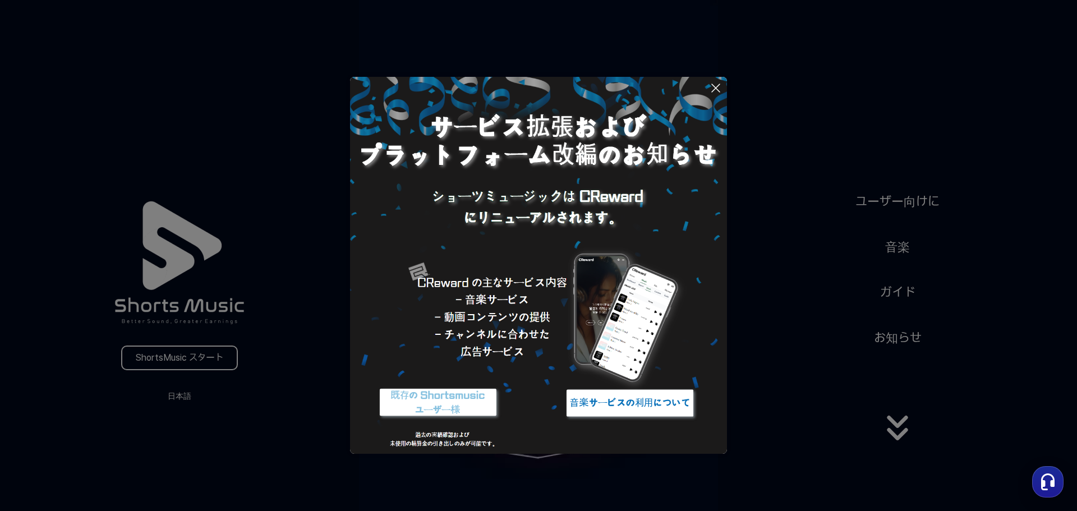
click at [719, 82] on icon at bounding box center [715, 87] width 13 height 13
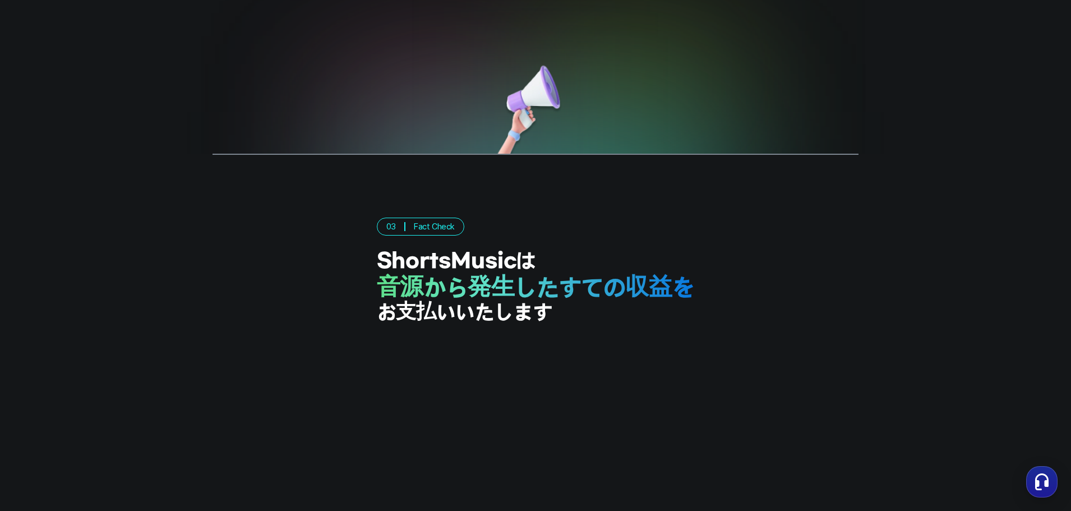
scroll to position [2579, 0]
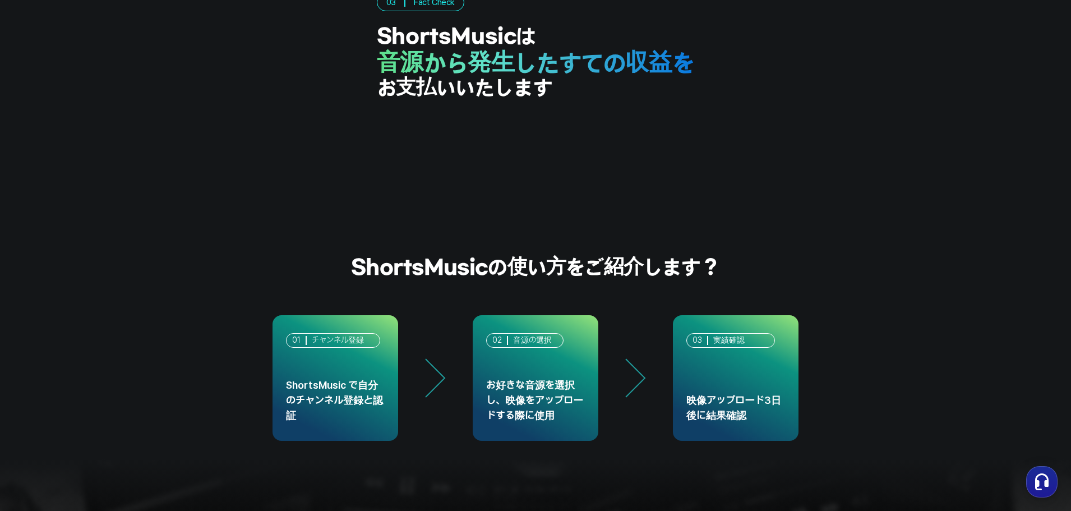
click at [519, 354] on div "02 音源の選択 お好きな音源を選択し、映像をアップロードする際に使用" at bounding box center [536, 378] width 126 height 126
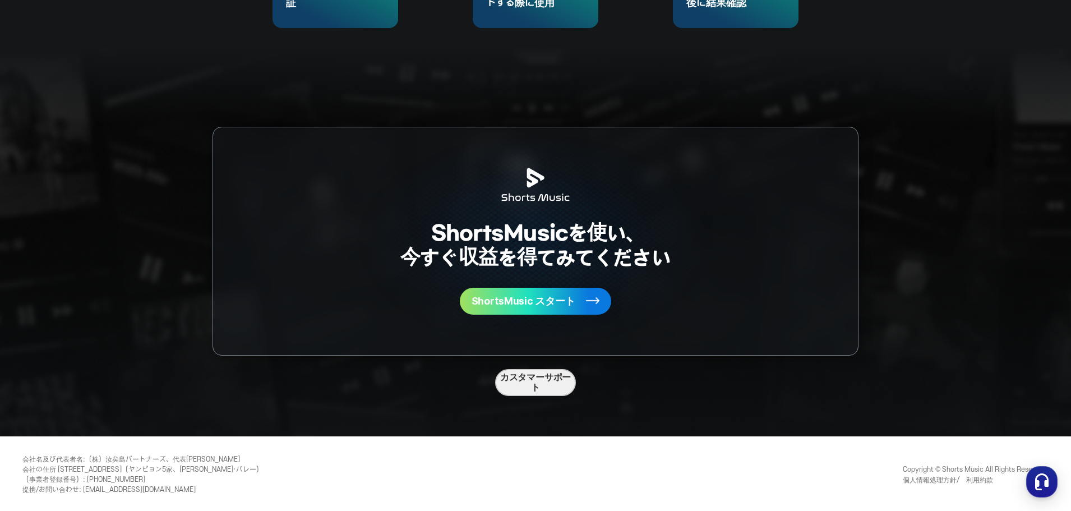
scroll to position [2994, 0]
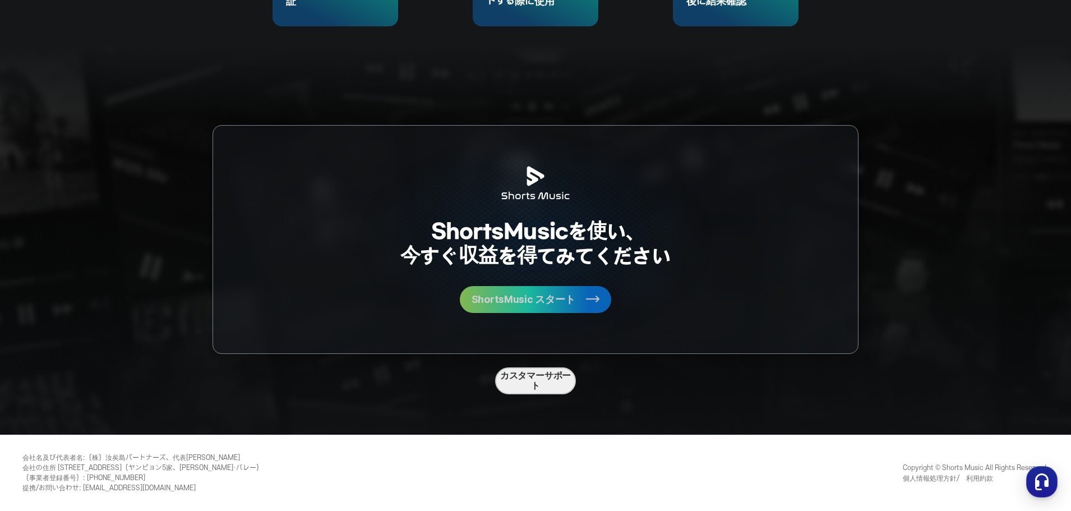
click at [576, 295] on button "ShortsMusic スタート" at bounding box center [535, 299] width 151 height 27
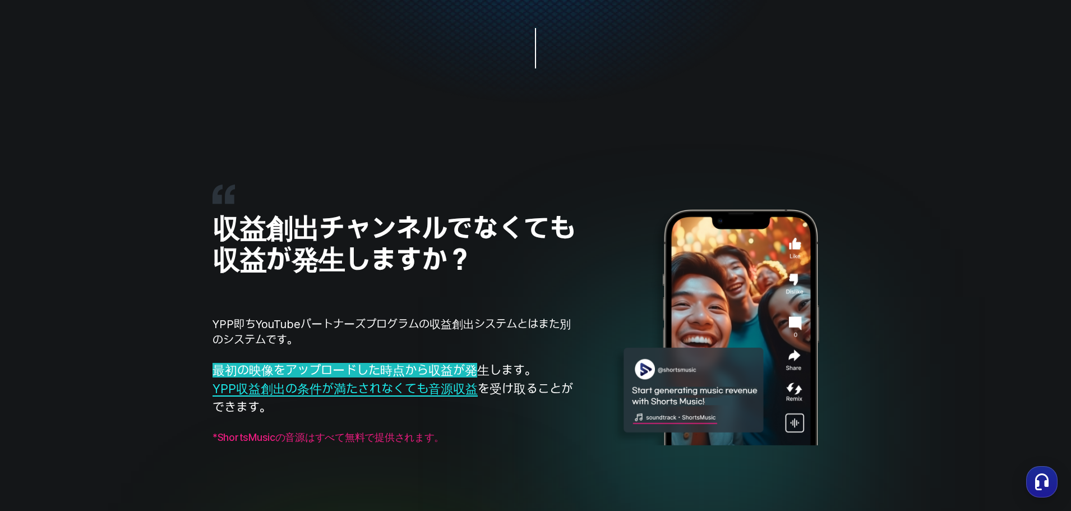
scroll to position [719, 0]
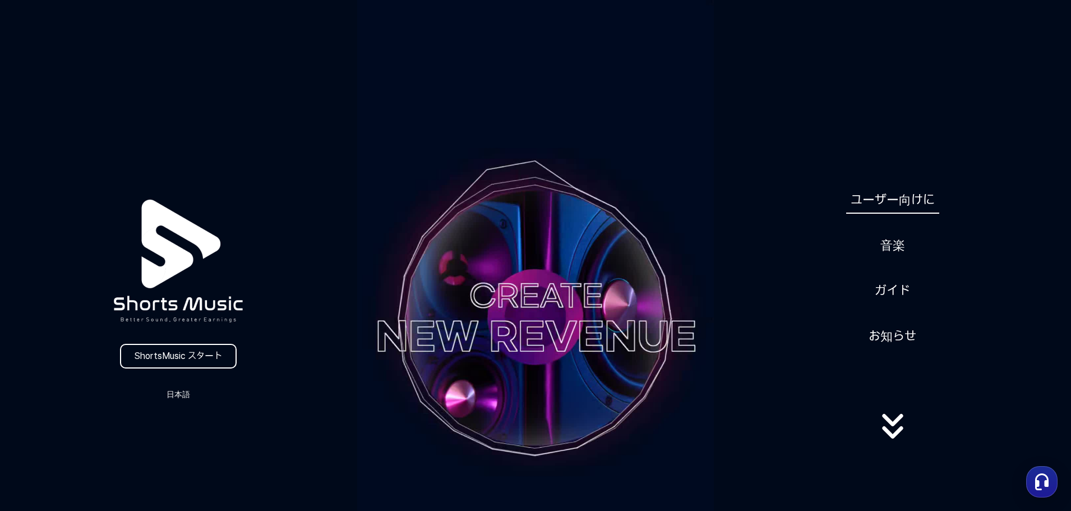
click at [917, 198] on link "ユーザー向けに" at bounding box center [892, 199] width 93 height 27
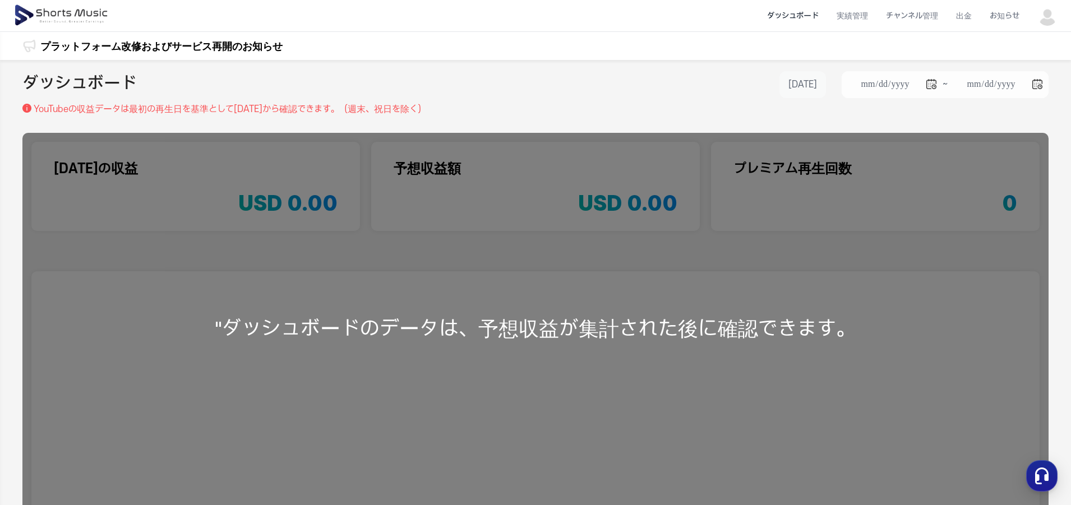
click at [805, 84] on button "[DATE]" at bounding box center [802, 84] width 47 height 27
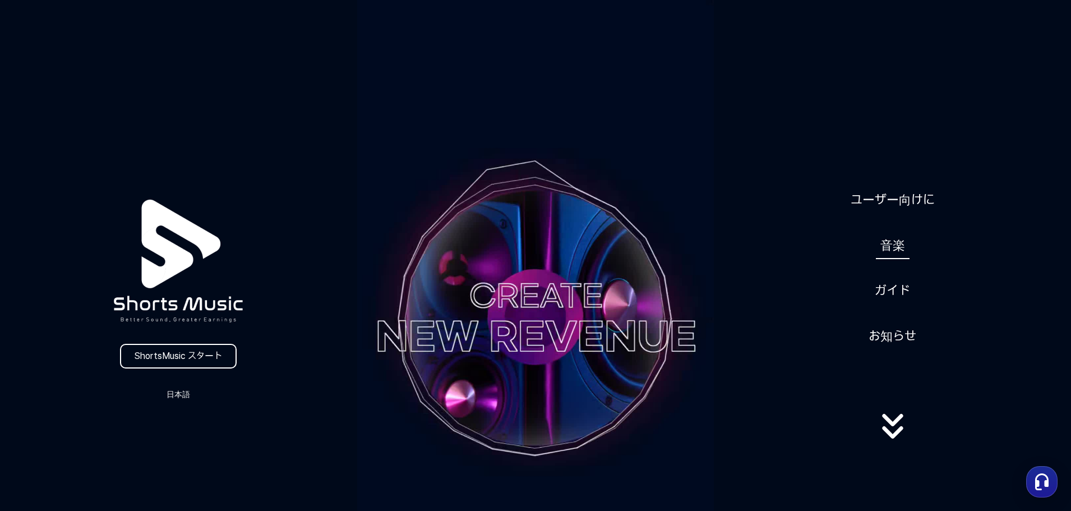
click at [894, 242] on link "音楽" at bounding box center [893, 245] width 34 height 27
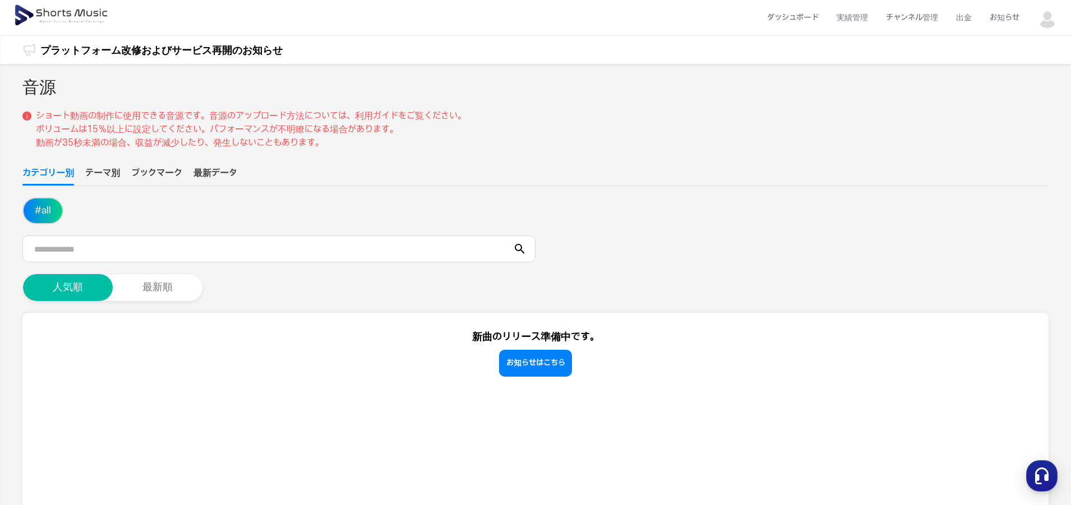
click at [110, 170] on button "テーマ別" at bounding box center [102, 176] width 35 height 19
click at [161, 172] on button "ブックマーク" at bounding box center [156, 176] width 51 height 19
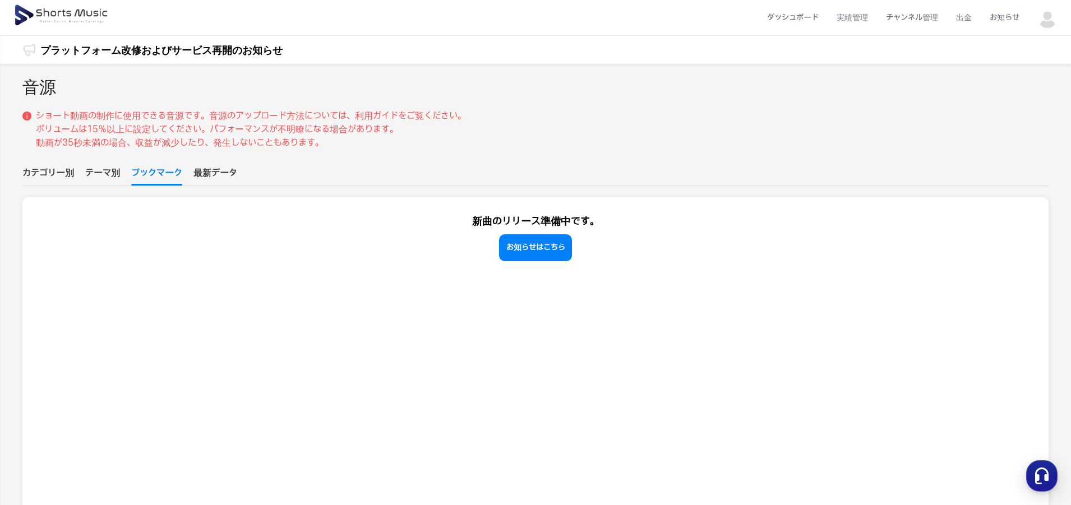
click at [223, 170] on button "最新データ" at bounding box center [215, 176] width 44 height 19
click at [144, 165] on div "音源 ショート動画の制作に使用できる音源です。音源のアップロード方法については、利用ガイドをご覧ください。 ボリュームは15％以上に設定してください。パフォー…" at bounding box center [535, 304] width 1026 height 459
click at [158, 174] on button "ブックマーク" at bounding box center [156, 176] width 51 height 19
click at [126, 168] on ul "カテゴリー別 テーマ別 ブックマーク 最新データ" at bounding box center [535, 177] width 1026 height 20
click at [63, 177] on button "カテゴリー別" at bounding box center [48, 176] width 52 height 19
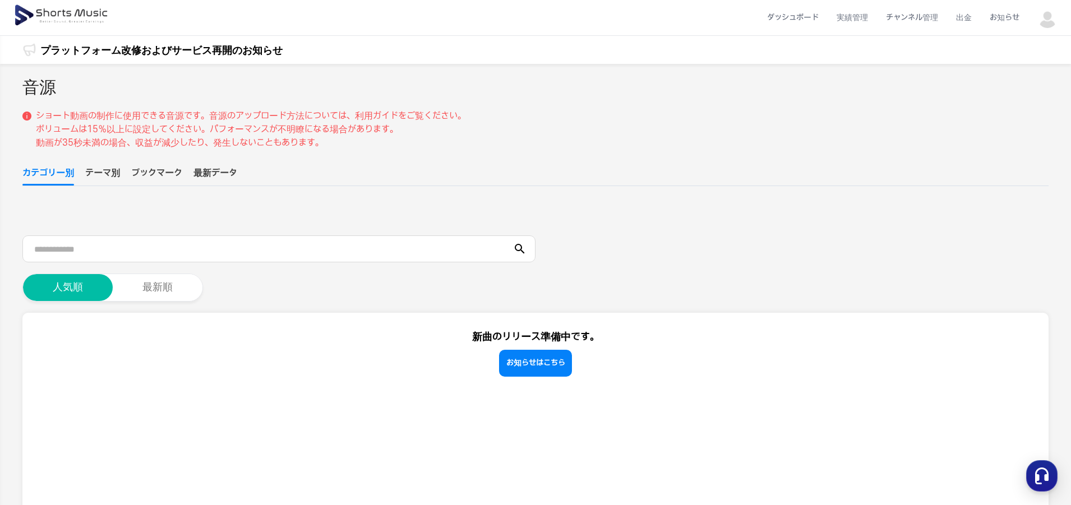
click at [183, 49] on link "プラットフォーム改修およびサービス再開のお知らせ" at bounding box center [161, 50] width 242 height 15
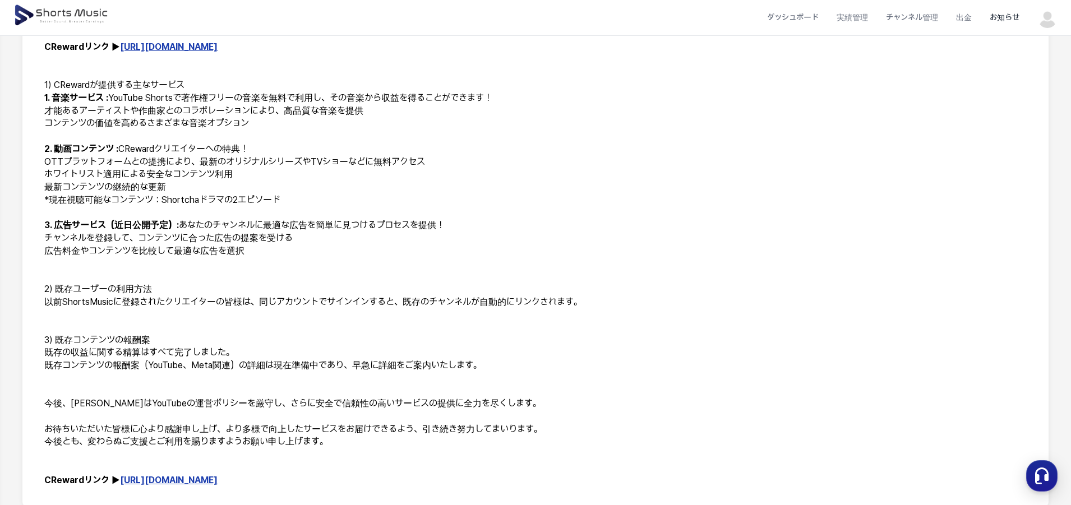
scroll to position [336, 0]
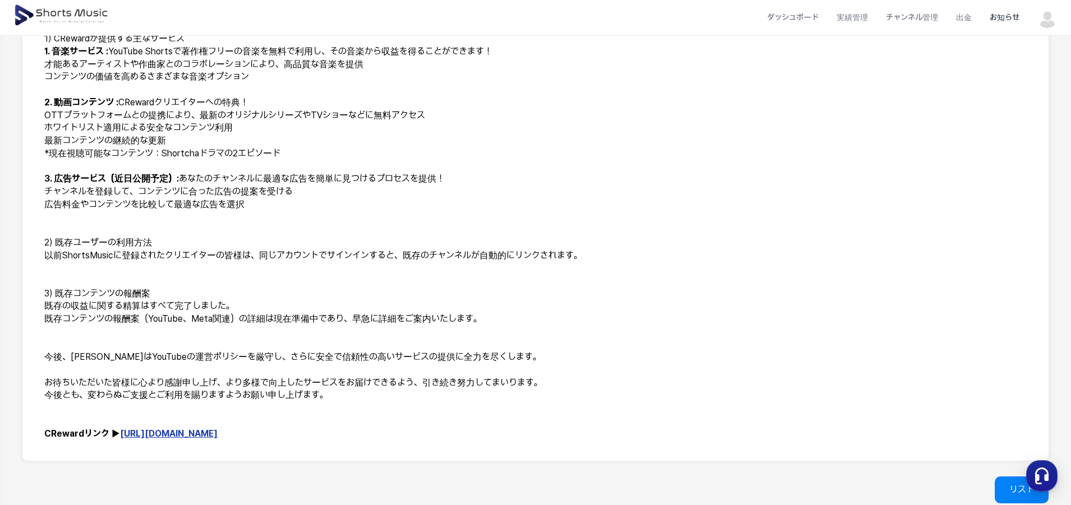
click at [196, 434] on link "[URL][DOMAIN_NAME]" at bounding box center [169, 433] width 98 height 11
